Goal: Use online tool/utility: Utilize a website feature to perform a specific function

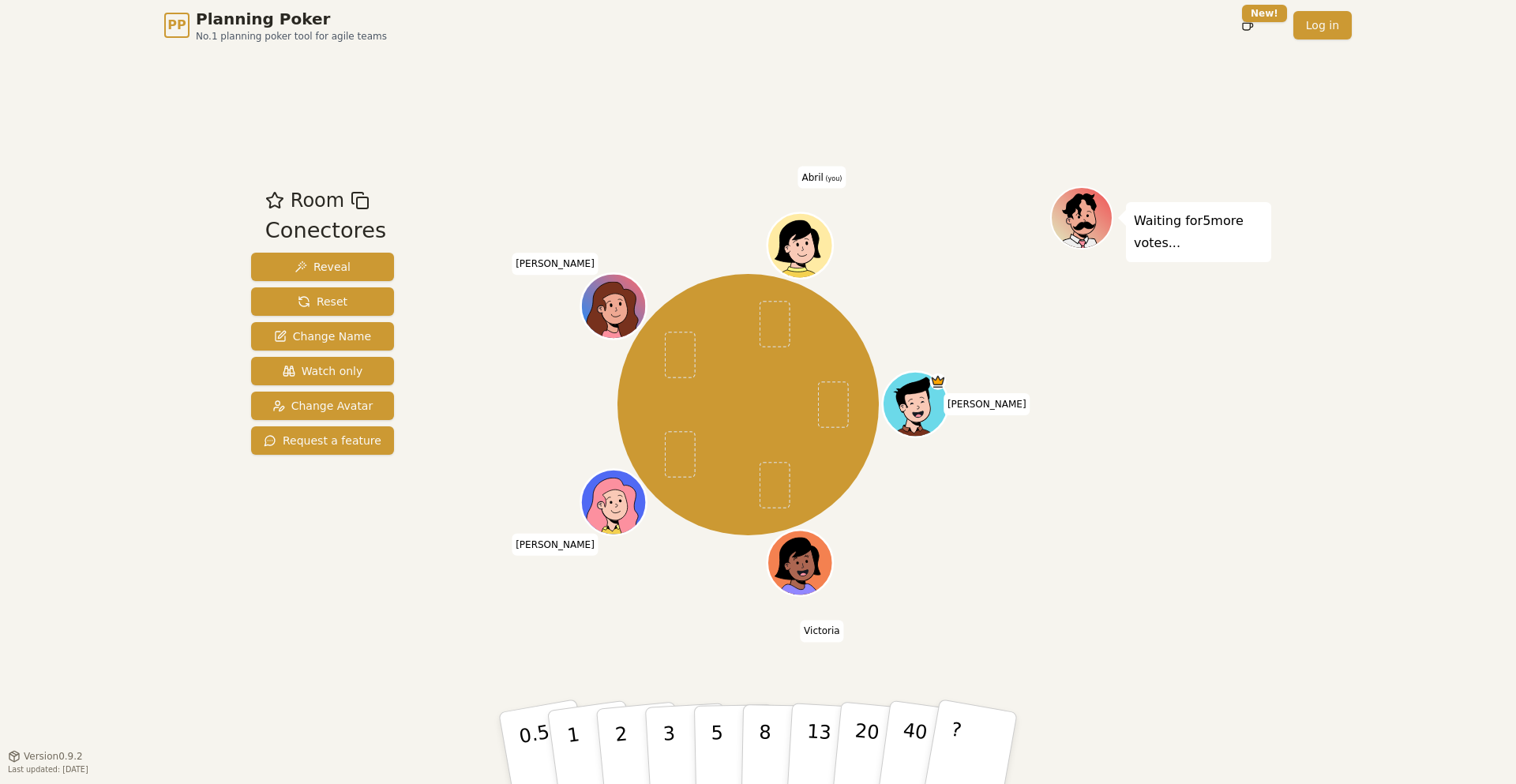
click at [653, 579] on div "[PERSON_NAME] [PERSON_NAME] [PERSON_NAME] (you)" at bounding box center [748, 405] width 604 height 380
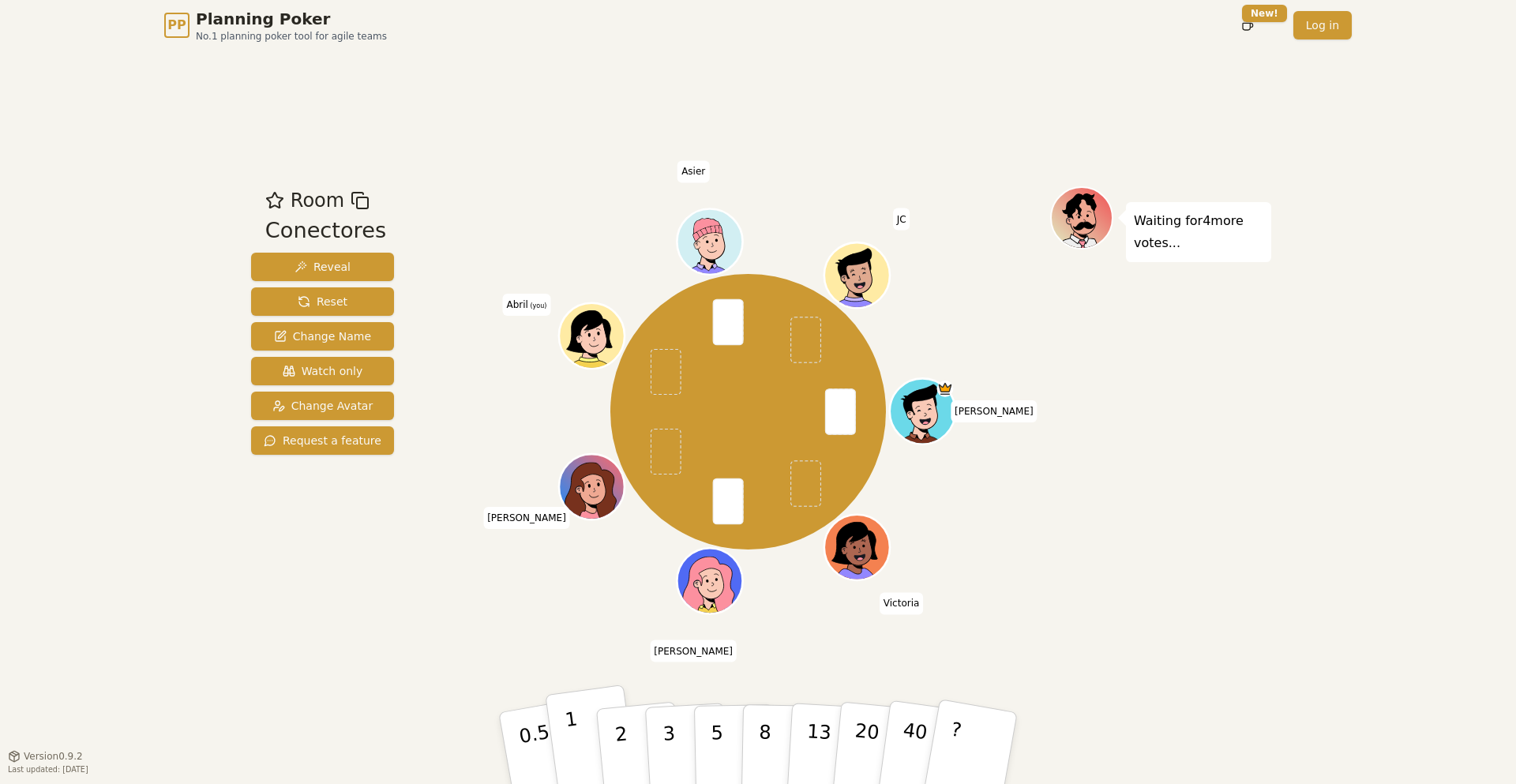
click at [569, 729] on p "1" at bounding box center [575, 750] width 24 height 86
click at [259, 602] on div "Room Conectores Reveal Reset Change Name Watch only Change Avatar Request a fea…" at bounding box center [322, 403] width 156 height 434
click at [165, 372] on div "PP Planning Poker No.1 planning poker tool for agile teams Toggle theme New! Lo…" at bounding box center [758, 392] width 1516 height 784
click at [610, 733] on button "2" at bounding box center [640, 749] width 90 height 126
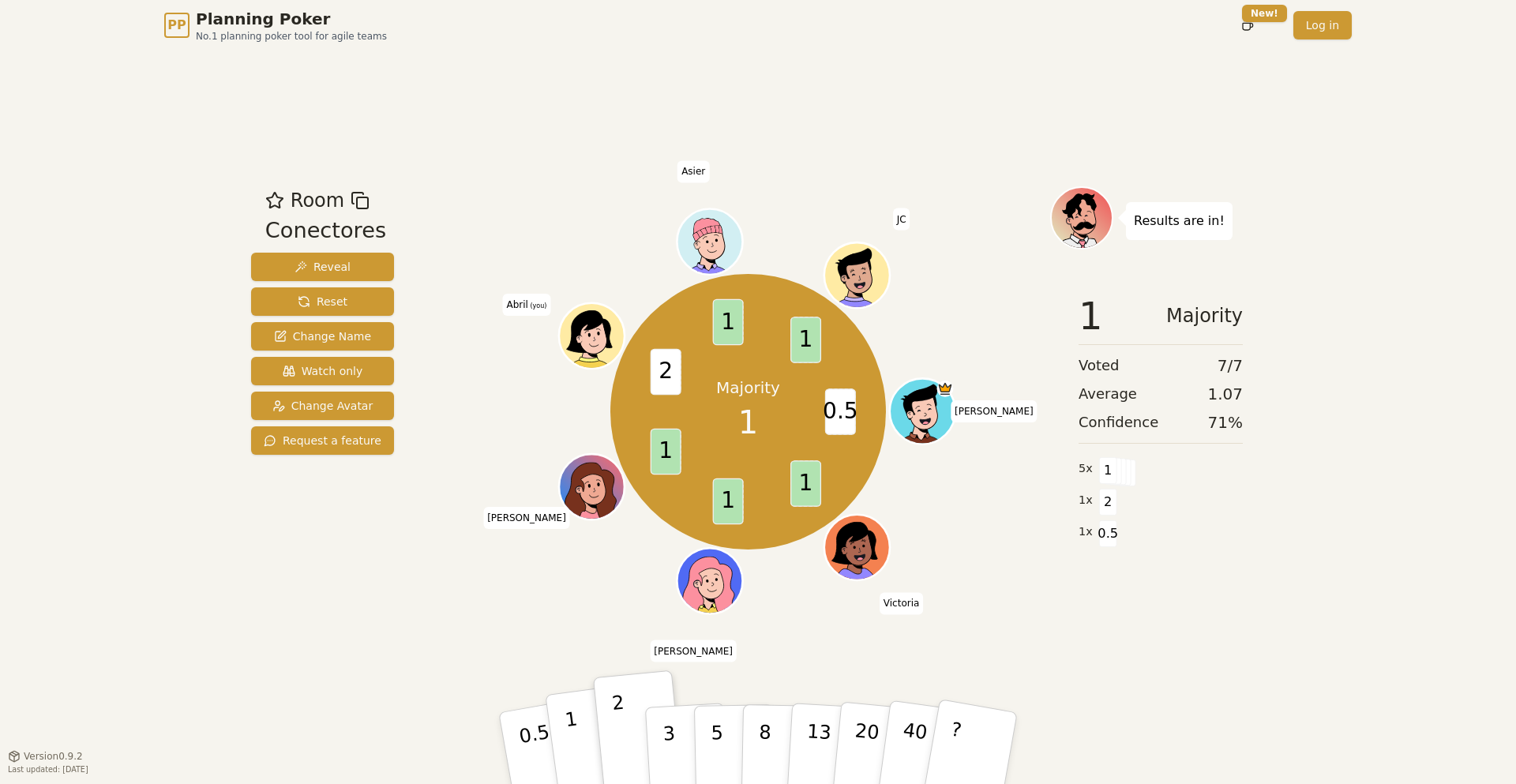
click at [569, 739] on p "1" at bounding box center [575, 750] width 24 height 86
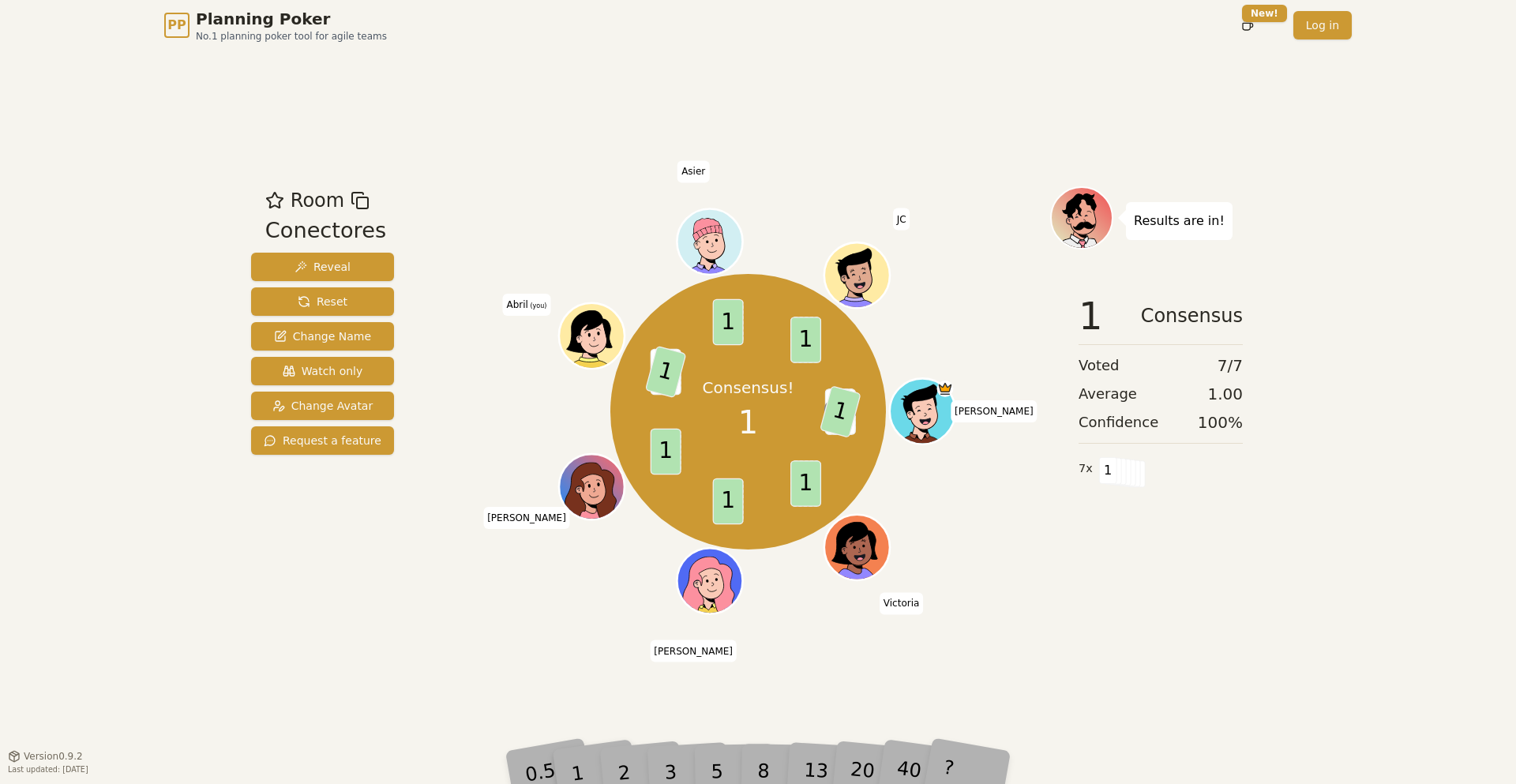
click at [42, 499] on div "PP Planning Poker No.1 planning poker tool for agile teams Toggle theme New! Lo…" at bounding box center [758, 392] width 1516 height 784
click at [341, 299] on span "Reset" at bounding box center [322, 301] width 50 height 16
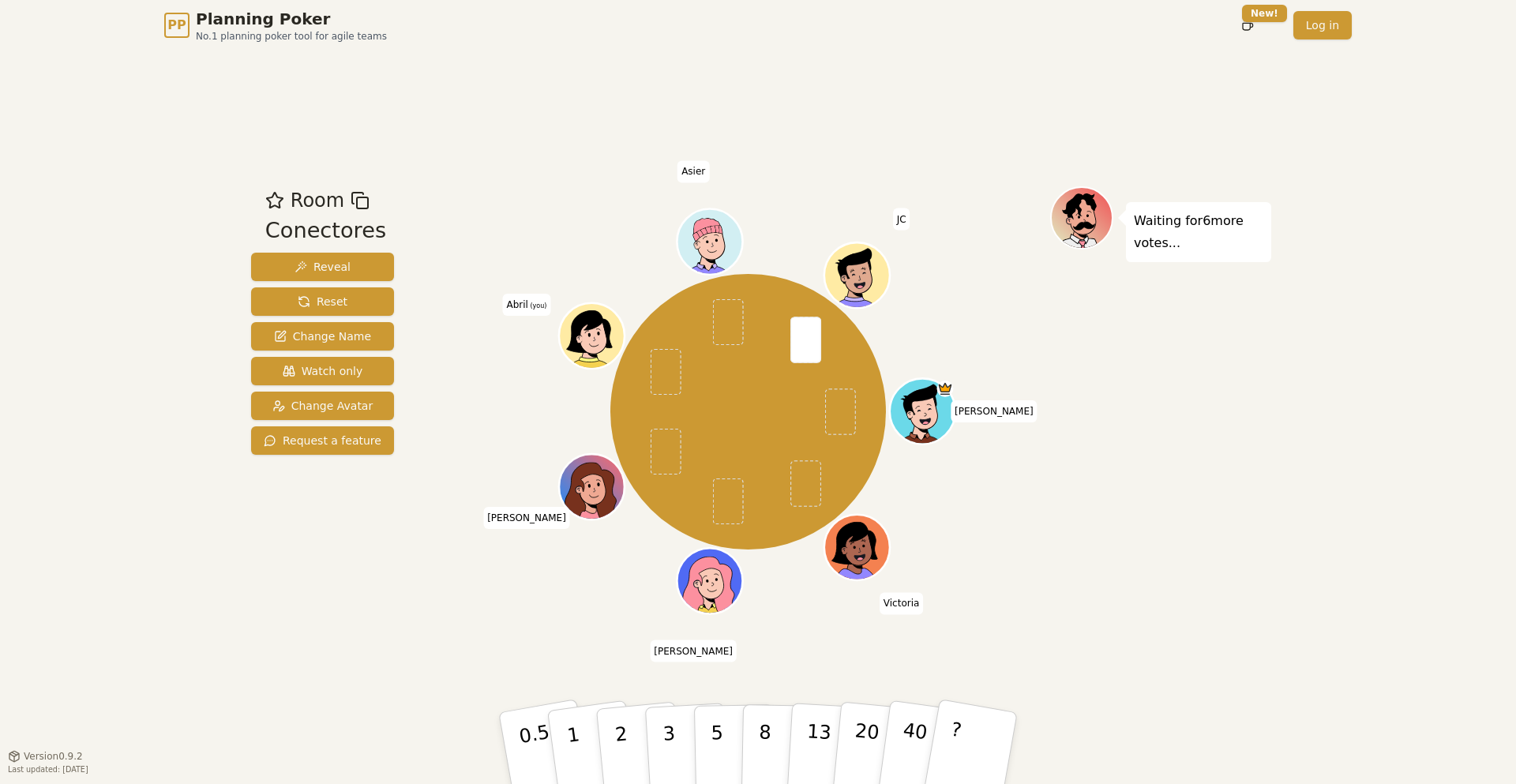
click at [129, 339] on div "PP Planning Poker No.1 planning poker tool for agile teams Toggle theme New! Lo…" at bounding box center [758, 392] width 1516 height 784
click at [667, 744] on p "3" at bounding box center [670, 749] width 17 height 86
